Goal: Transaction & Acquisition: Subscribe to service/newsletter

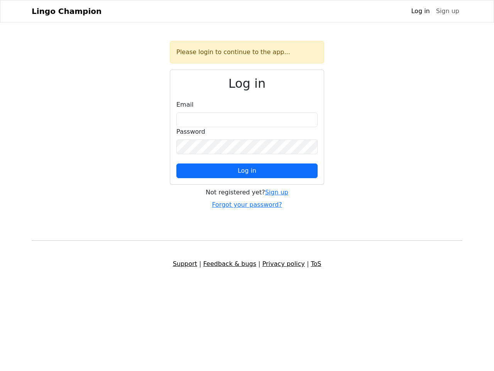
click at [247, 171] on span "Log in" at bounding box center [247, 170] width 19 height 7
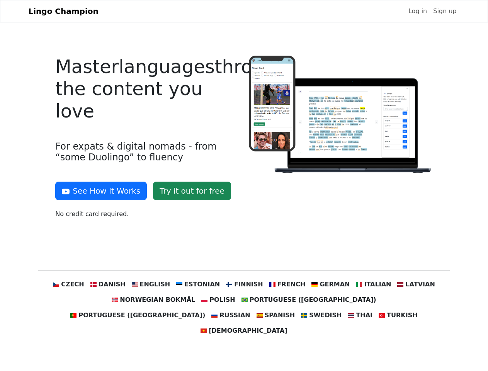
click at [244, 185] on div at bounding box center [340, 140] width 193 height 169
click at [98, 191] on button "See How It Works" at bounding box center [100, 190] width 91 height 19
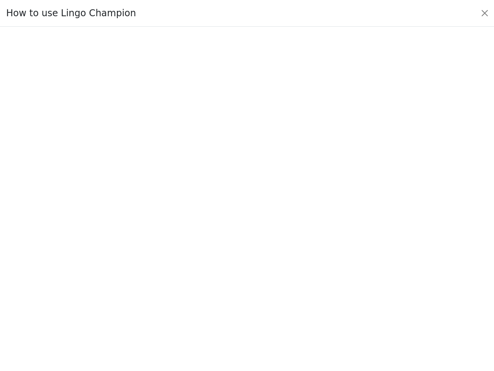
click at [83, 284] on div at bounding box center [247, 198] width 458 height 271
click at [119, 284] on div at bounding box center [247, 198] width 458 height 271
click at [158, 284] on div at bounding box center [247, 198] width 458 height 271
click at [201, 284] on div at bounding box center [247, 198] width 458 height 271
click at [243, 284] on div at bounding box center [247, 198] width 458 height 271
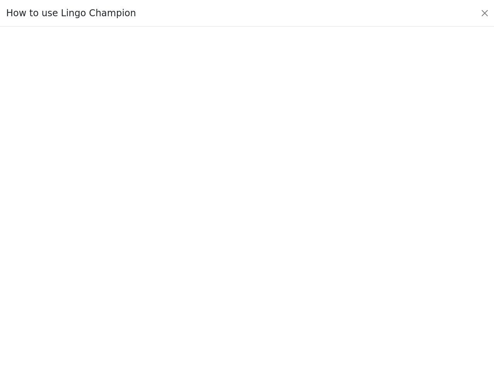
click at [282, 284] on div at bounding box center [247, 198] width 458 height 271
click at [322, 284] on div at bounding box center [247, 198] width 458 height 271
click at [361, 284] on div at bounding box center [247, 198] width 458 height 271
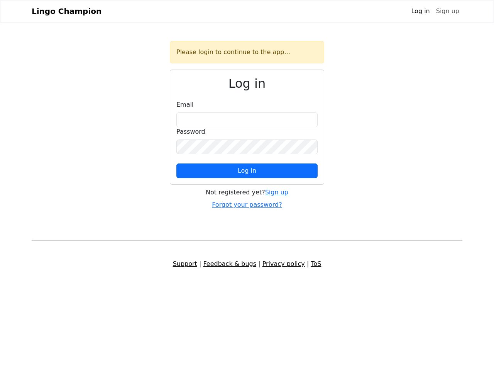
click at [247, 171] on span "Log in" at bounding box center [247, 170] width 19 height 7
